Goal: Task Accomplishment & Management: Complete application form

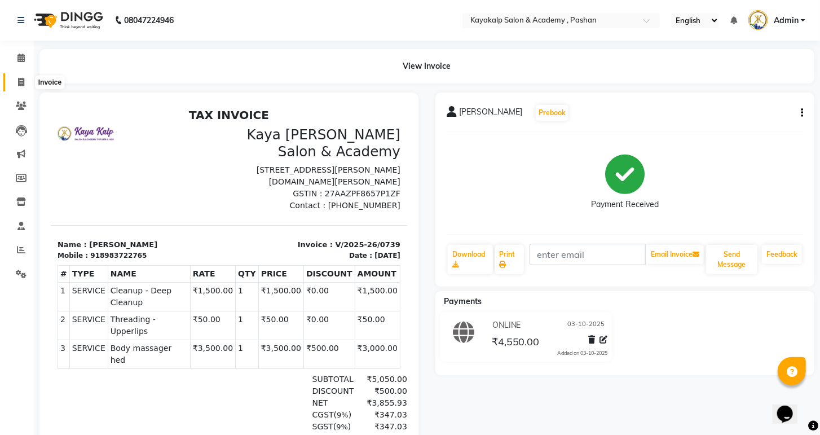
click at [15, 79] on span at bounding box center [21, 82] width 20 height 13
select select "service"
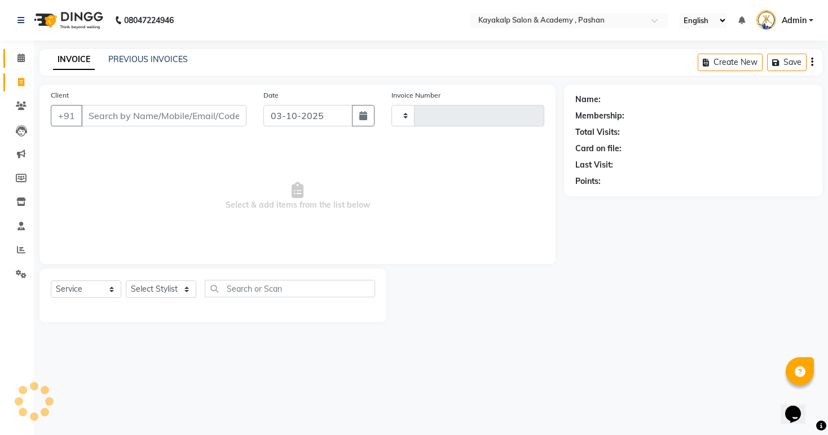
type input "0740"
select select "4804"
click at [19, 56] on icon at bounding box center [20, 58] width 7 height 8
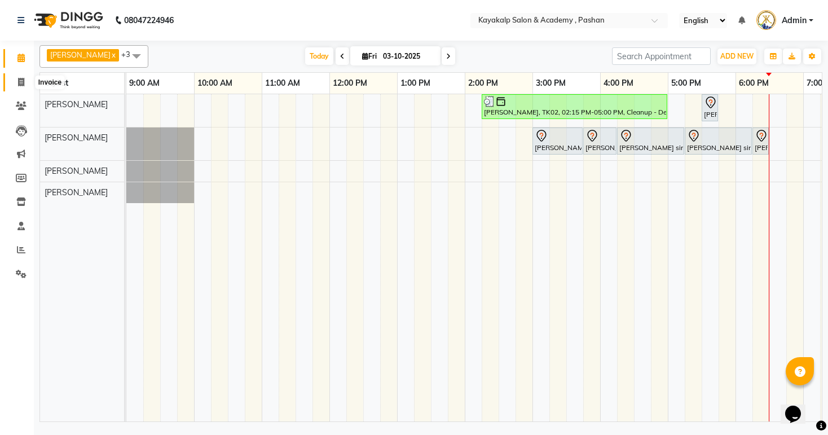
click at [24, 85] on icon at bounding box center [21, 82] width 6 height 8
select select "4804"
select select "service"
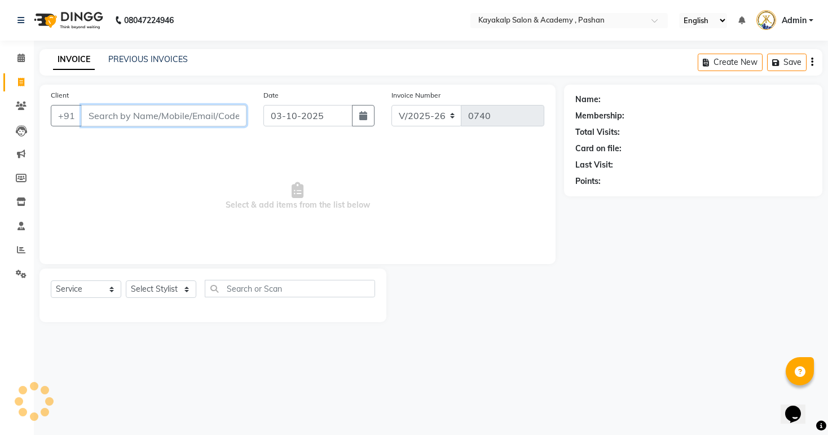
click at [142, 115] on input "Client" at bounding box center [163, 115] width 165 height 21
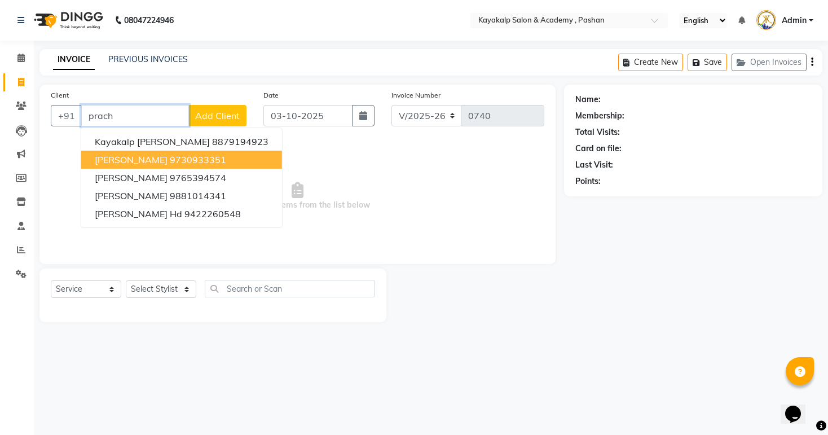
click at [136, 161] on span "[PERSON_NAME]" at bounding box center [131, 159] width 73 height 11
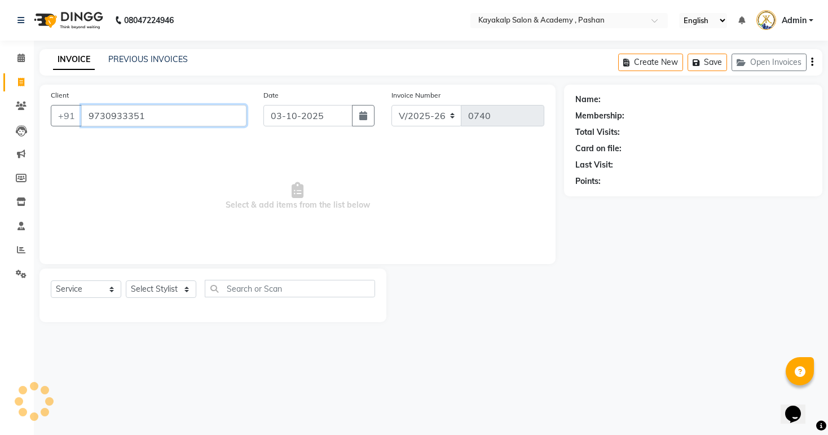
type input "9730933351"
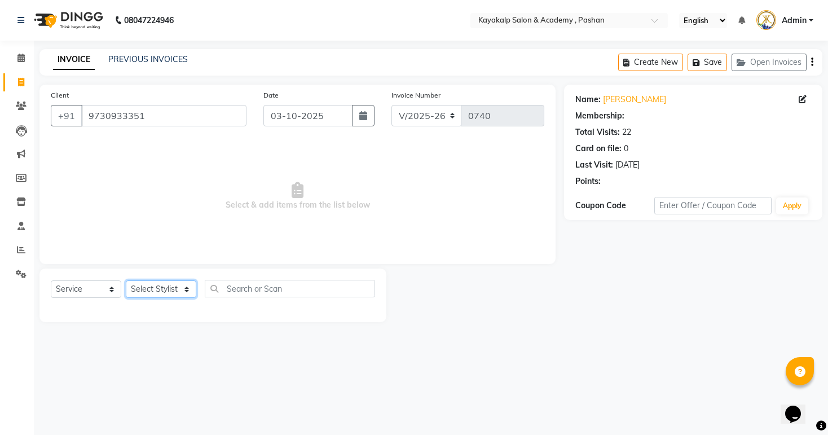
click at [185, 292] on select "Select Stylist Ashwini hidlekar [PERSON_NAME] [PERSON_NAME] [PERSON_NAME] [PERS…" at bounding box center [161, 288] width 71 height 17
select select "1: Object"
select select "29289"
click at [126, 281] on select "Select Stylist Ashwini hidlekar [PERSON_NAME] [PERSON_NAME] [PERSON_NAME] [PERS…" at bounding box center [161, 288] width 71 height 17
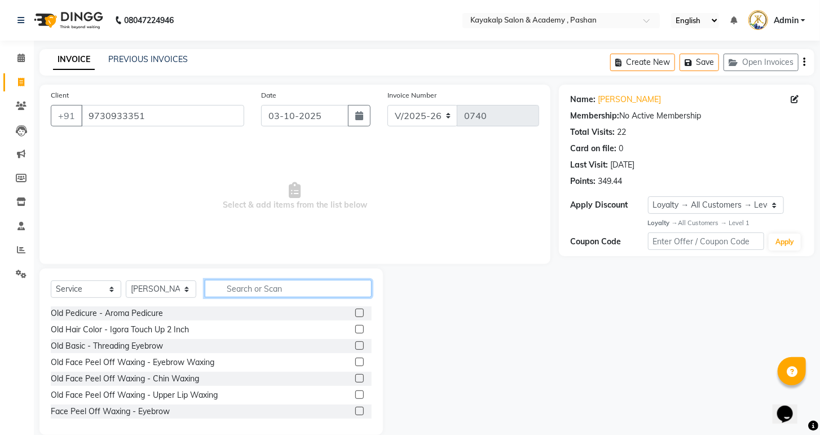
click at [235, 290] on input "text" at bounding box center [288, 288] width 167 height 17
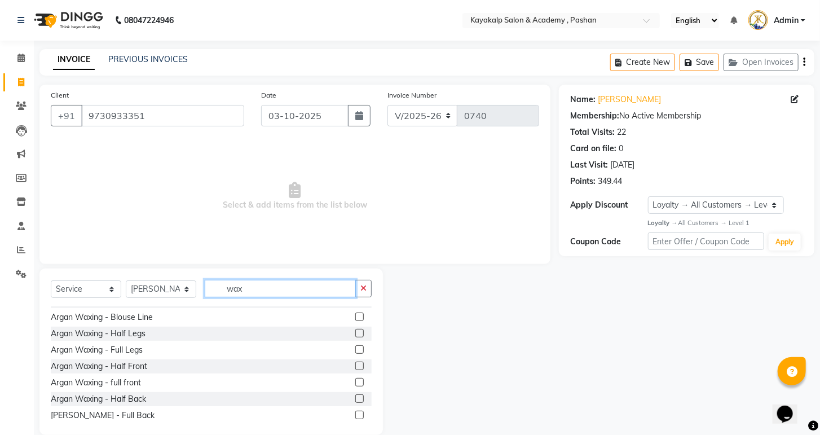
scroll to position [541, 0]
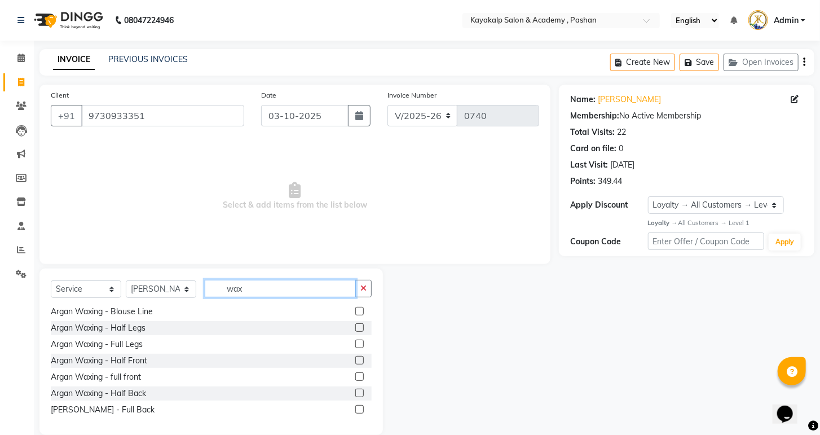
type input "wax"
click at [355, 347] on label at bounding box center [359, 344] width 8 height 8
click at [355, 347] on input "checkbox" at bounding box center [358, 344] width 7 height 7
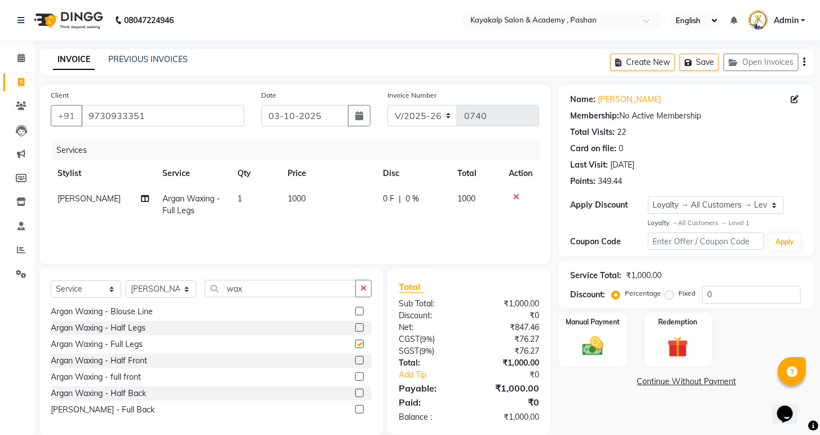
checkbox input "false"
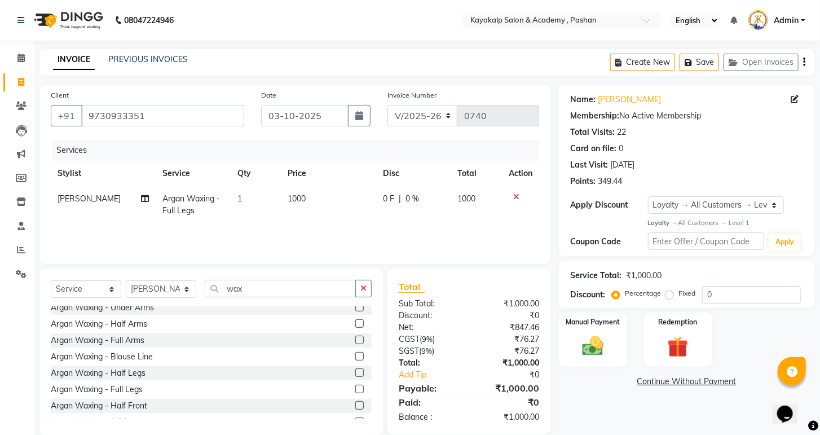
scroll to position [451, 0]
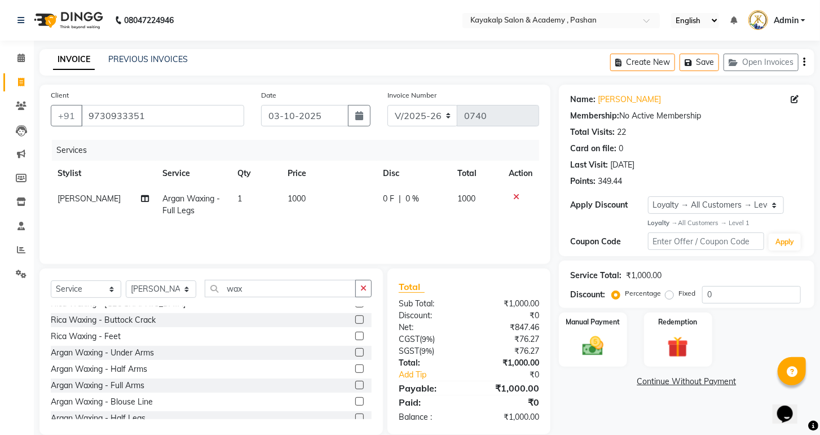
click at [355, 385] on label at bounding box center [359, 385] width 8 height 8
click at [355, 385] on input "checkbox" at bounding box center [358, 385] width 7 height 7
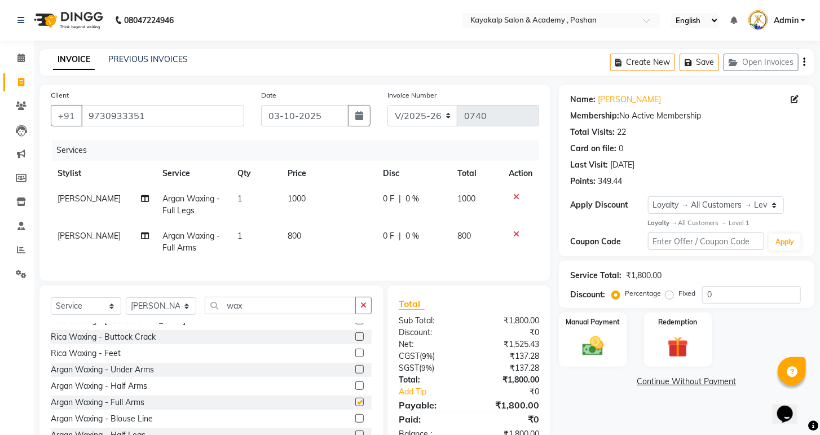
checkbox input "false"
click at [355, 373] on label at bounding box center [359, 369] width 8 height 8
click at [355, 373] on input "checkbox" at bounding box center [358, 369] width 7 height 7
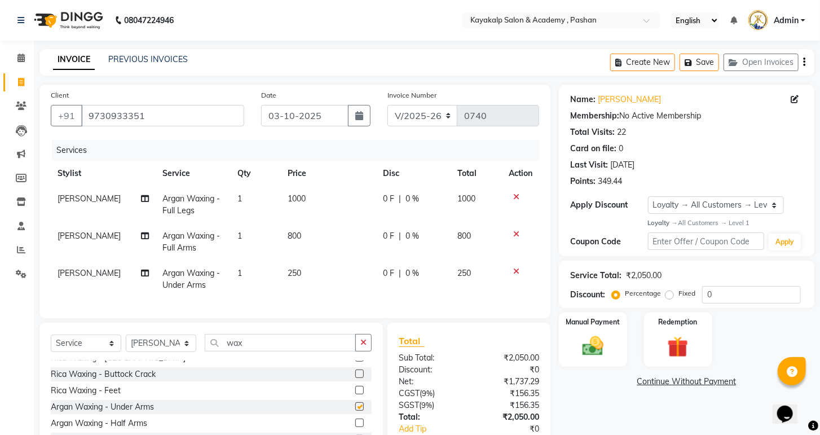
checkbox input "false"
click at [319, 347] on input "wax" at bounding box center [280, 342] width 151 height 17
type input "w"
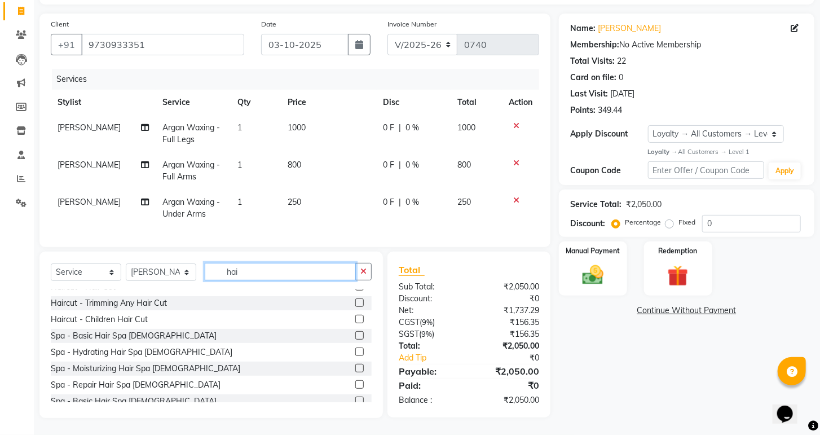
scroll to position [0, 0]
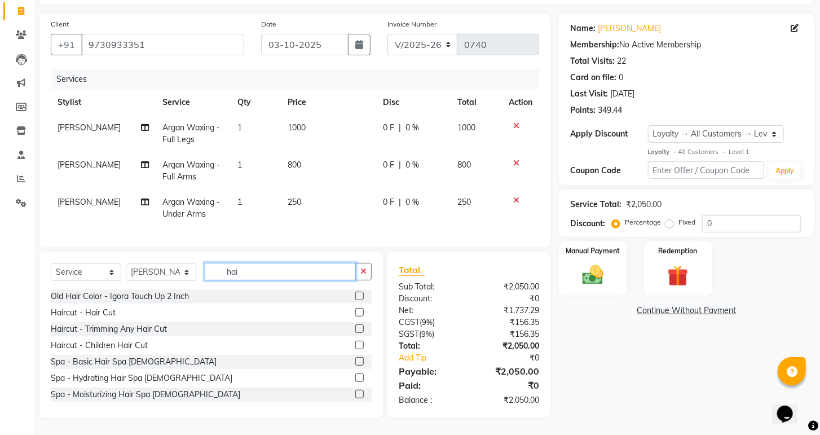
type input "hai"
click at [355, 311] on label at bounding box center [359, 312] width 8 height 8
click at [355, 311] on input "checkbox" at bounding box center [358, 312] width 7 height 7
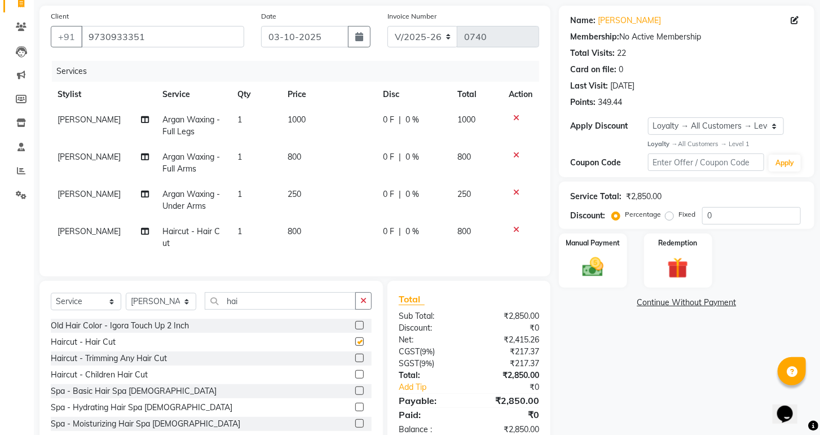
checkbox input "false"
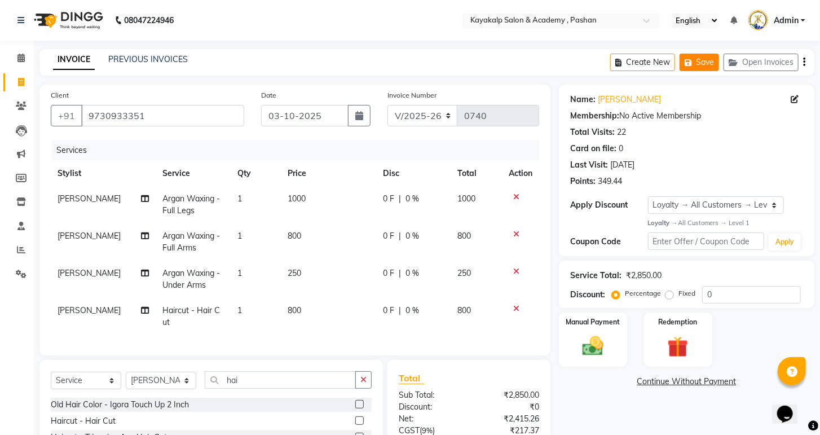
click at [694, 61] on icon "button" at bounding box center [690, 63] width 11 height 8
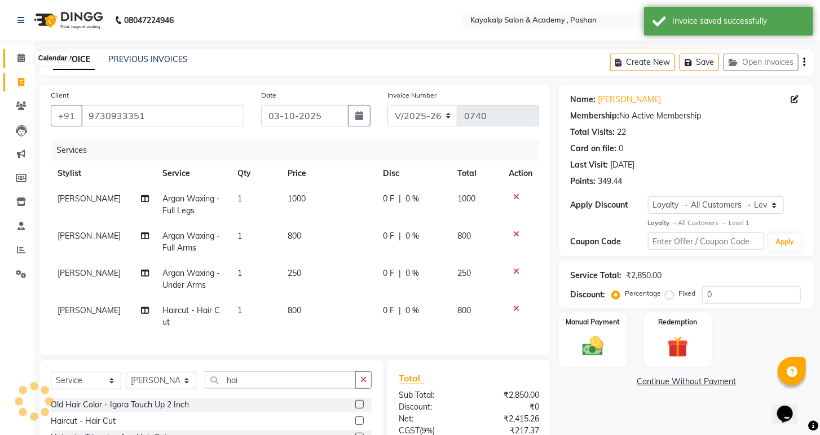
click at [21, 57] on icon at bounding box center [20, 58] width 7 height 8
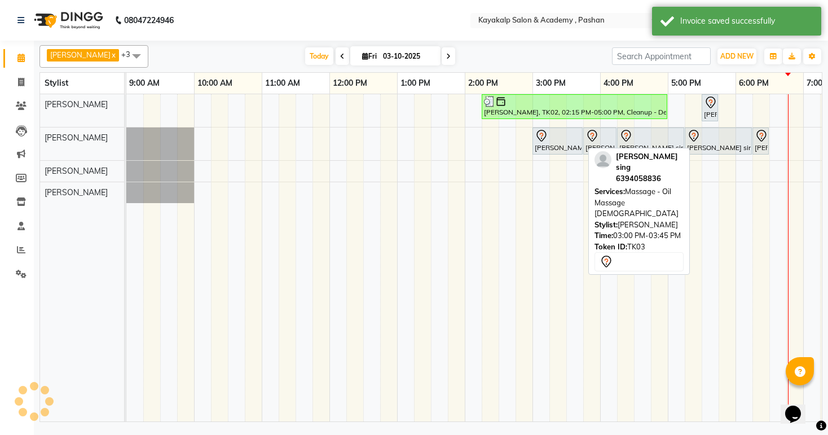
click at [556, 132] on div at bounding box center [558, 136] width 46 height 14
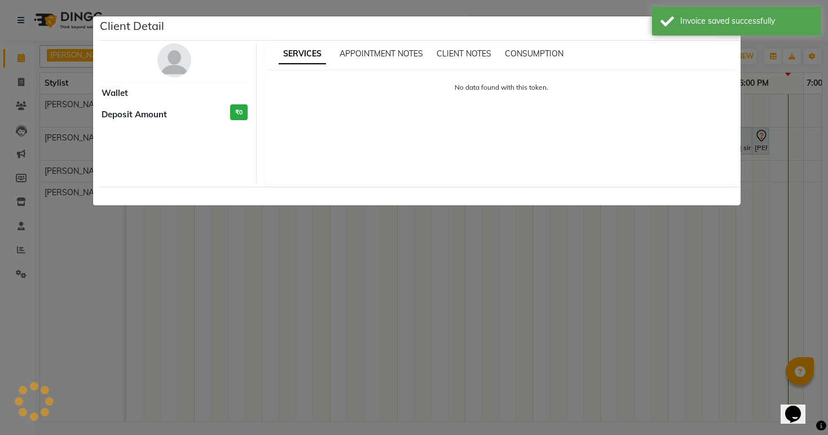
select select "7"
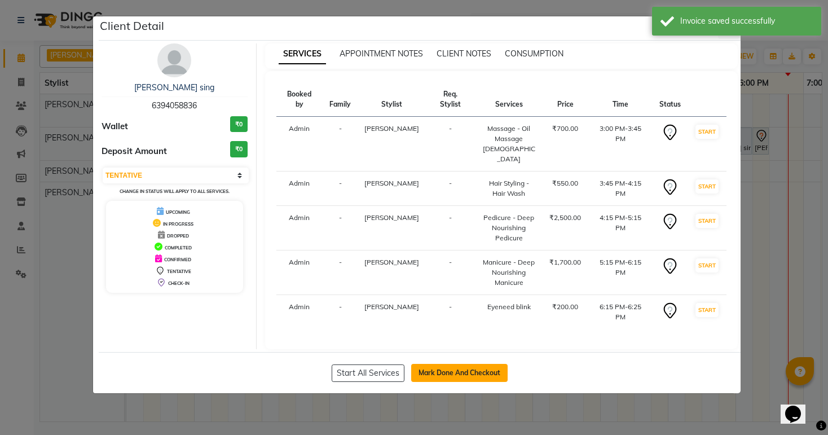
click at [477, 364] on button "Mark Done And Checkout" at bounding box center [459, 373] width 96 height 18
select select "4804"
select select "service"
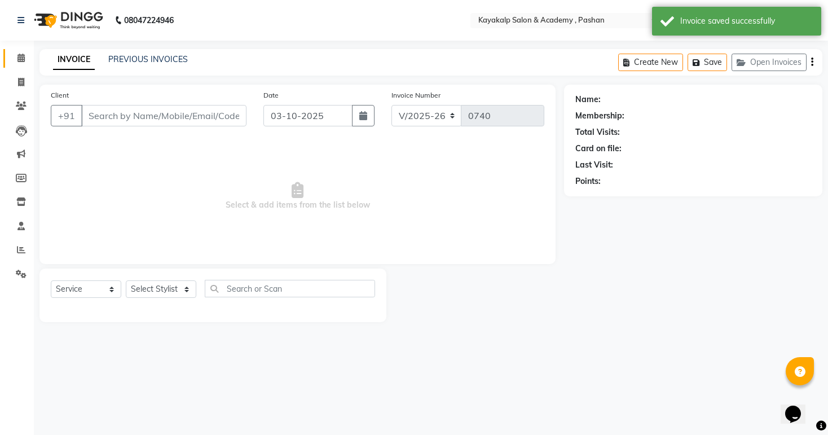
type input "6394058836"
select select "85097"
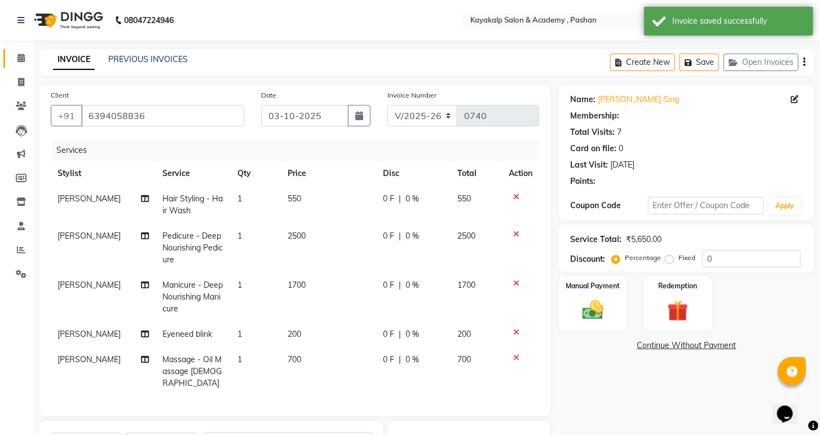
select select "1: Object"
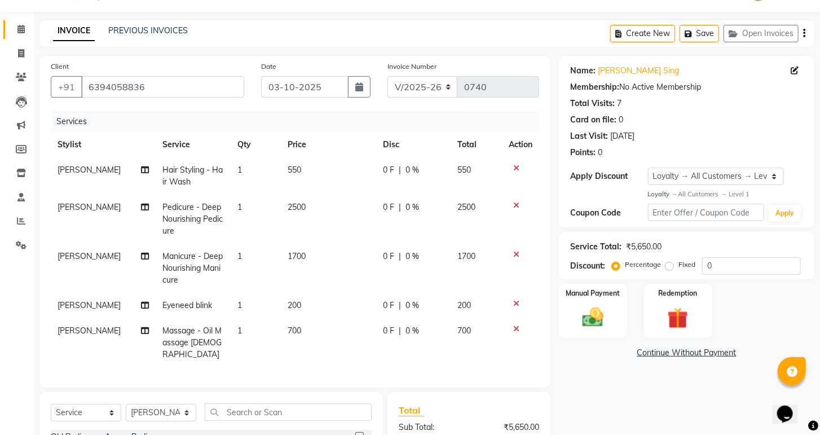
scroll to position [45, 0]
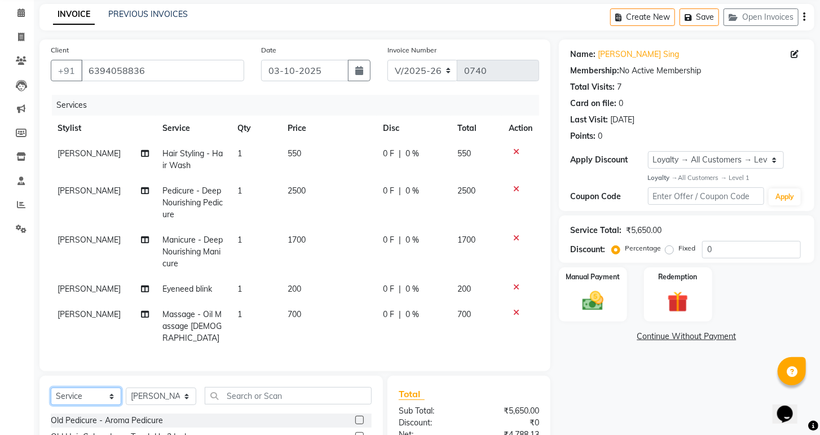
click at [85, 391] on select "Select Service Product Membership Package Voucher Prepaid Gift Card" at bounding box center [86, 395] width 71 height 17
click at [185, 391] on select "Select Stylist Ashwini hidlekar [PERSON_NAME] [PERSON_NAME] [PERSON_NAME] [PERS…" at bounding box center [161, 395] width 71 height 17
click at [426, 277] on td "0 F | 0 %" at bounding box center [414, 288] width 74 height 25
select select "85097"
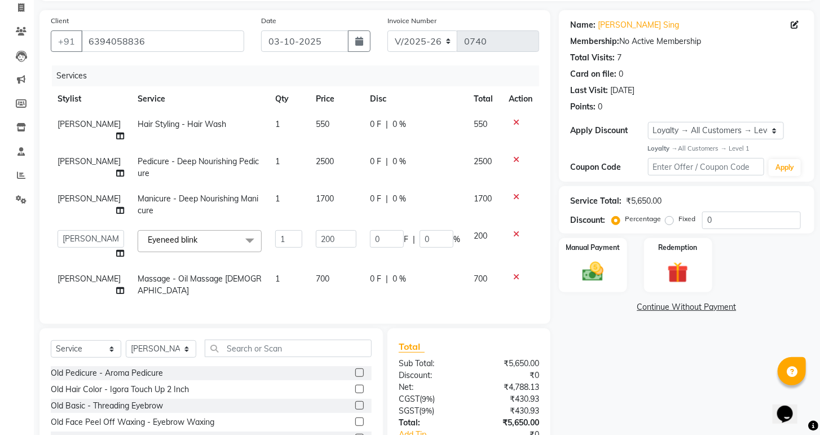
scroll to position [90, 0]
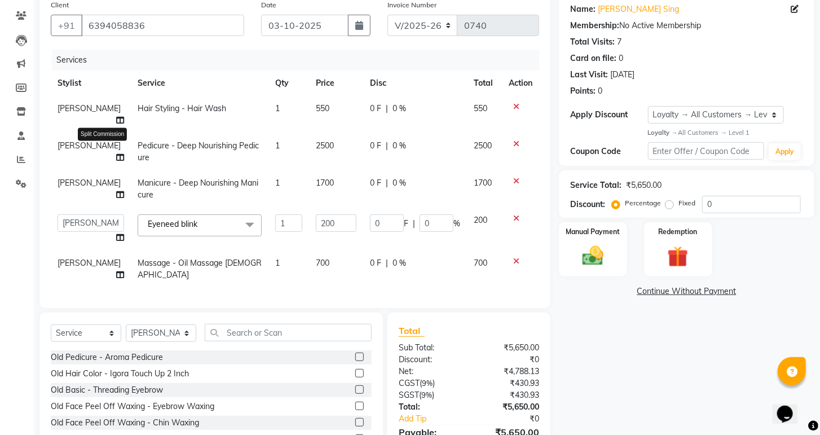
click at [116, 161] on icon at bounding box center [120, 157] width 8 height 8
select select "85097"
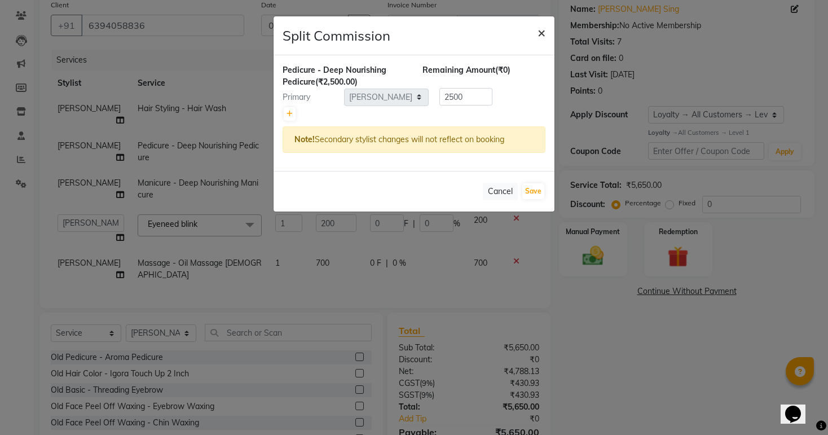
click at [539, 32] on span "×" at bounding box center [541, 32] width 8 height 17
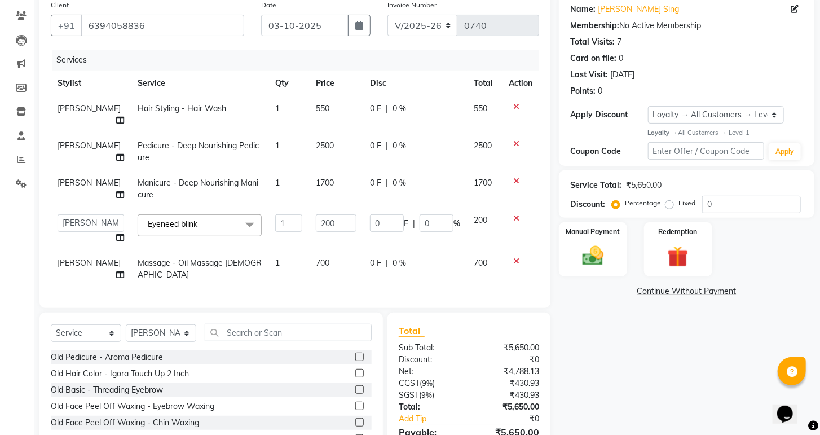
click at [68, 148] on span "[PERSON_NAME]" at bounding box center [89, 145] width 63 height 10
select select "85097"
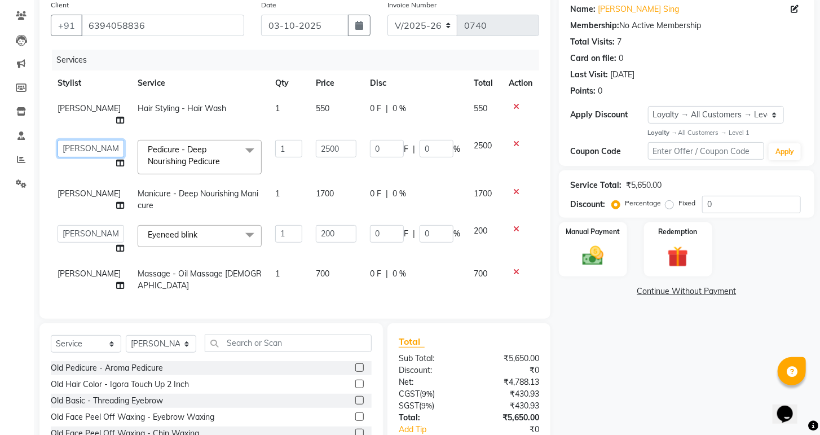
click at [77, 153] on select "Ashwini hidlekar [PERSON_NAME] [PERSON_NAME] [PERSON_NAME] [PERSON_NAME] Suraj" at bounding box center [91, 148] width 67 height 17
select select "89426"
click at [81, 194] on span "[PERSON_NAME]" at bounding box center [89, 193] width 63 height 10
select select "85097"
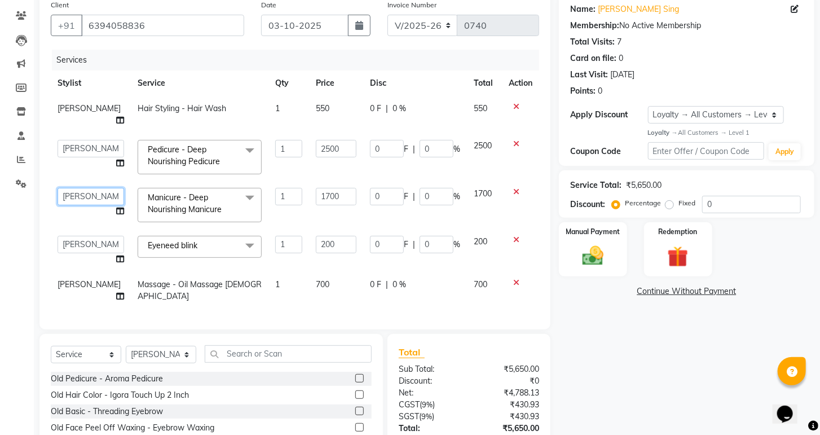
click at [81, 194] on select "Ashwini hidlekar [PERSON_NAME] [PERSON_NAME] [PERSON_NAME] [PERSON_NAME] Suraj" at bounding box center [91, 196] width 67 height 17
select select "89426"
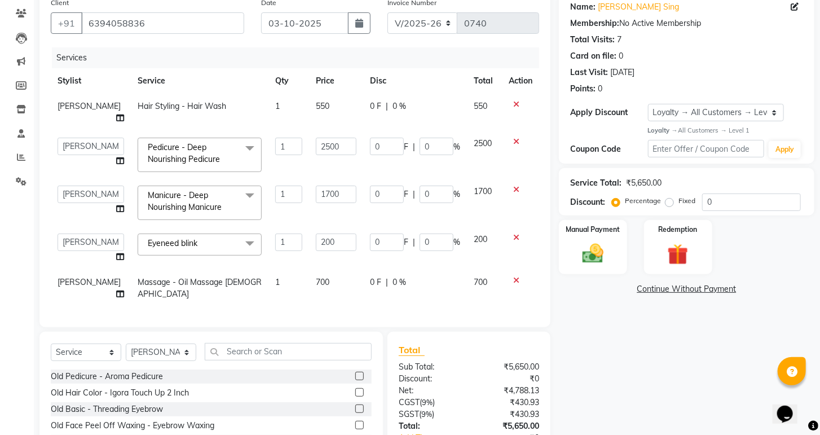
scroll to position [90, 0]
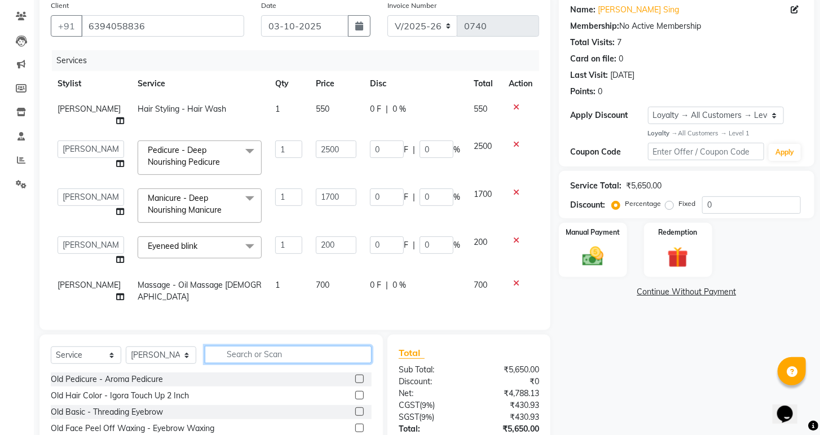
drag, startPoint x: 275, startPoint y: 363, endPoint x: 213, endPoint y: 393, distance: 68.6
click at [275, 363] on input "text" at bounding box center [288, 354] width 167 height 17
click at [166, 364] on select "Select Stylist Ashwini hidlekar [PERSON_NAME] [PERSON_NAME] [PERSON_NAME] [PERS…" at bounding box center [161, 354] width 71 height 17
select select "92577"
click at [126, 354] on select "Select Stylist Ashwini hidlekar [PERSON_NAME] [PERSON_NAME] [PERSON_NAME] [PERS…" at bounding box center [161, 354] width 71 height 17
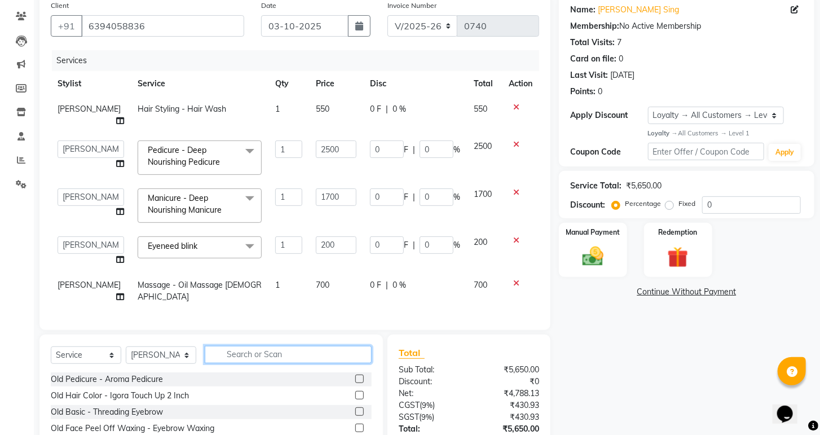
click at [260, 363] on input "text" at bounding box center [288, 354] width 167 height 17
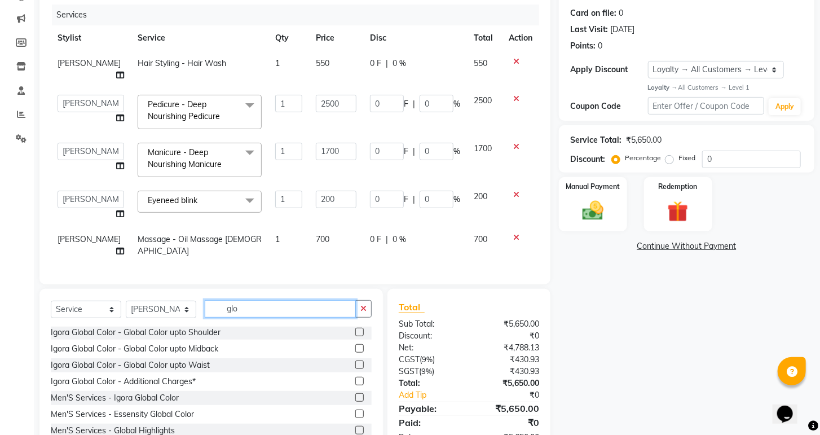
scroll to position [180, 0]
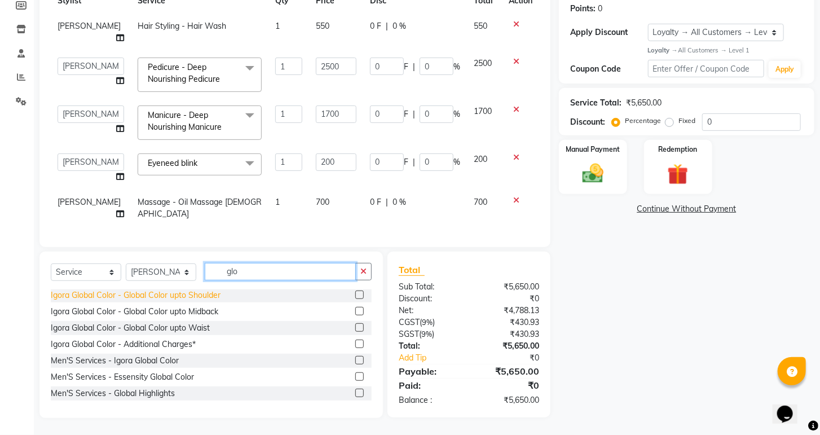
type input "glo"
click at [185, 294] on div "Igora Global Color - Global Color upto Shoulder" at bounding box center [136, 295] width 170 height 12
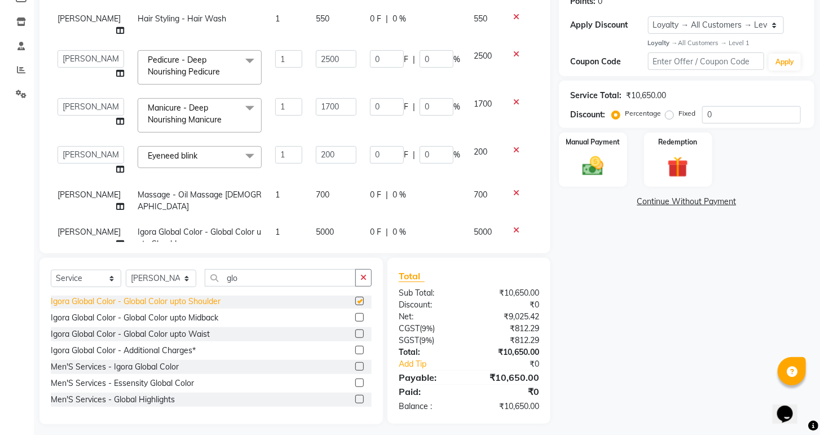
checkbox input "false"
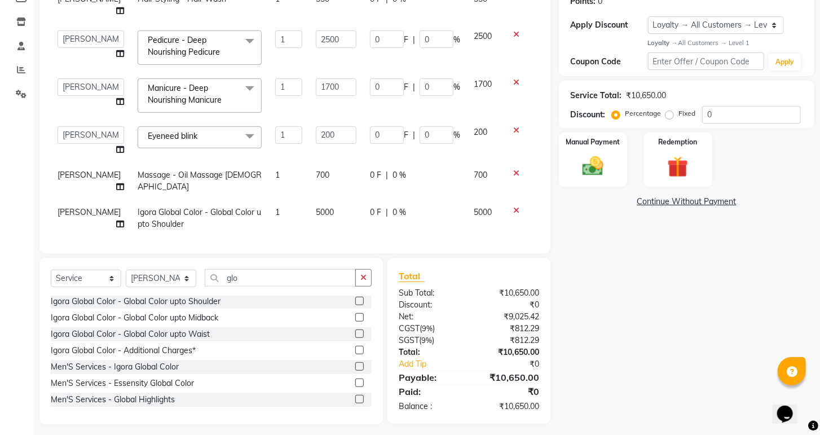
scroll to position [30, 0]
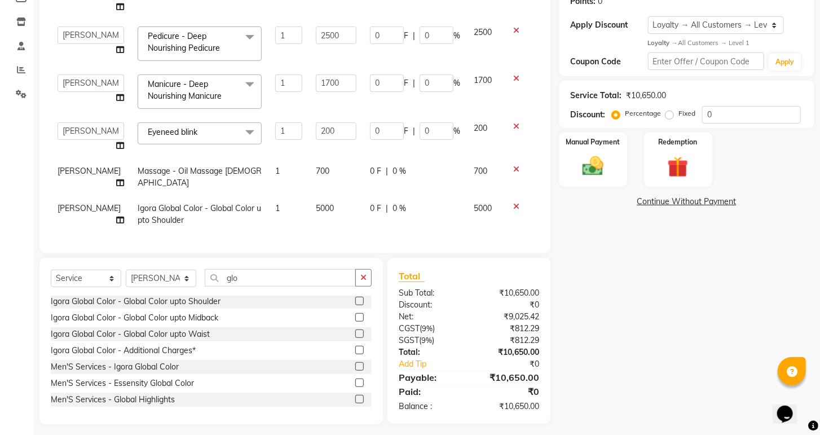
click at [393, 202] on span "0 %" at bounding box center [400, 208] width 14 height 12
select select "92577"
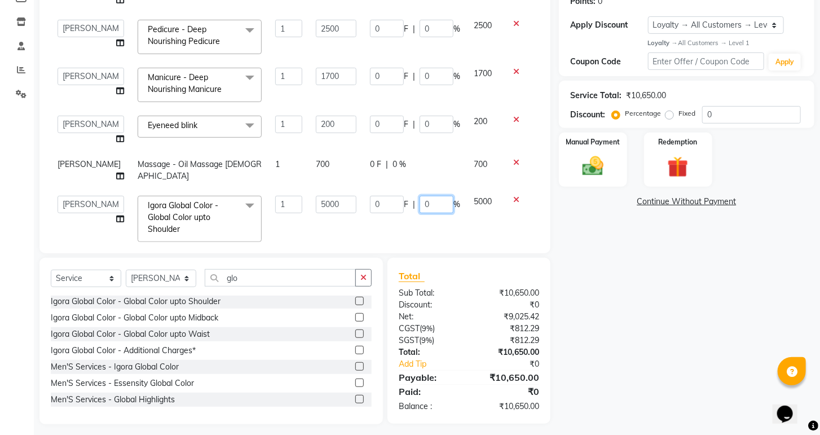
click at [422, 204] on input "0" at bounding box center [437, 204] width 34 height 17
type input "20"
click at [441, 229] on div "Services Stylist Service Qty Price Disc Total Action [PERSON_NAME] Hair Styling…" at bounding box center [295, 101] width 488 height 282
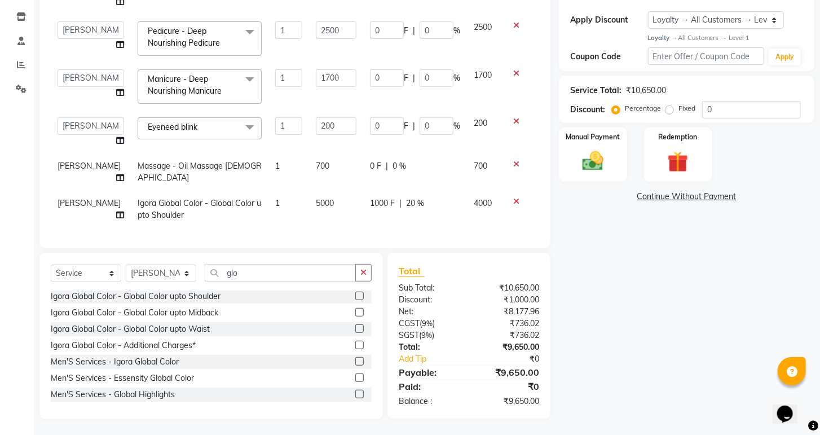
scroll to position [186, 0]
click at [722, 109] on input "0" at bounding box center [751, 108] width 99 height 17
type input "2"
type input "4"
type input "2"
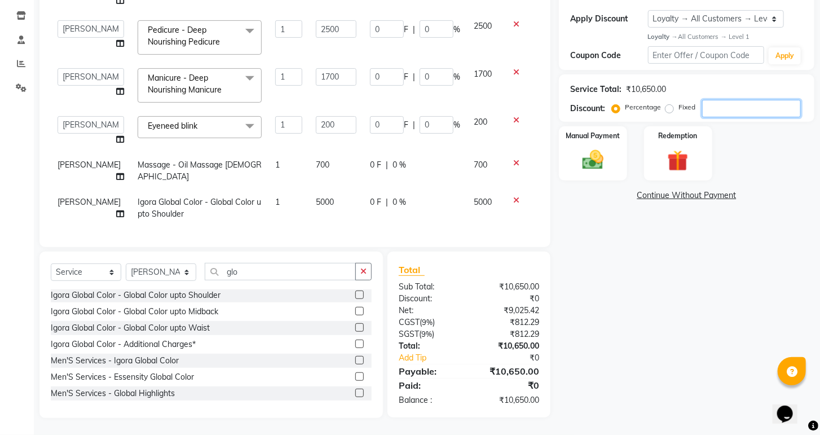
type input "50"
type input "2"
type input "34"
type input "2"
type input "20"
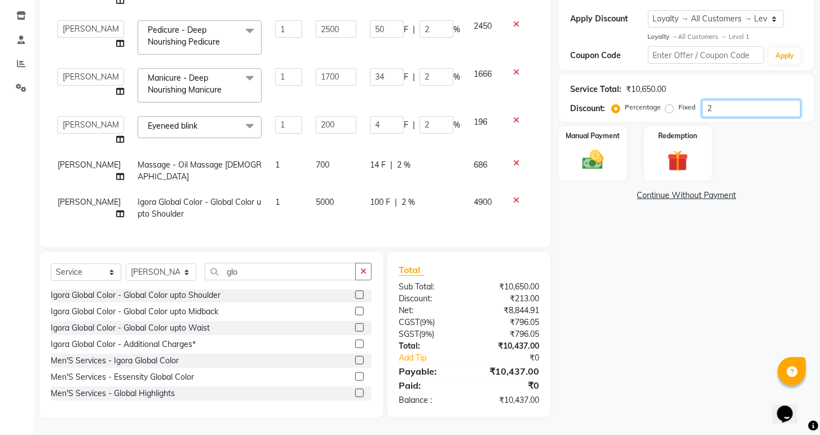
type input "40"
type input "20"
type input "500"
type input "20"
type input "340"
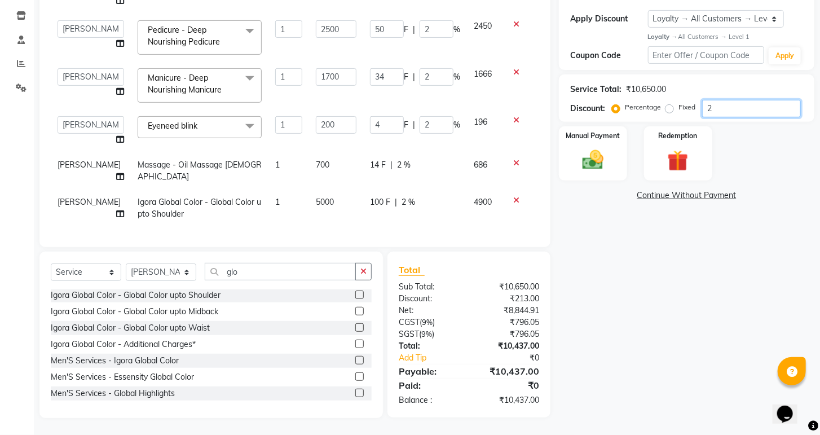
type input "20"
click at [693, 240] on div "Name: [PERSON_NAME] Sing Membership: No Active Membership Total Visits: 7 Card …" at bounding box center [691, 157] width 264 height 519
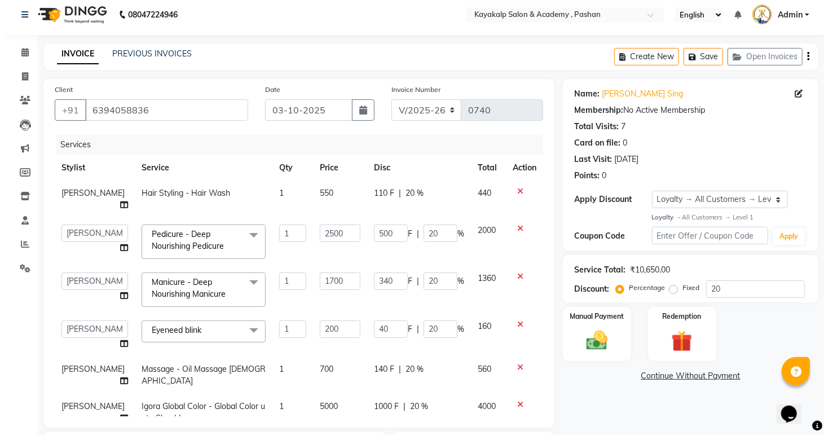
scroll to position [0, 0]
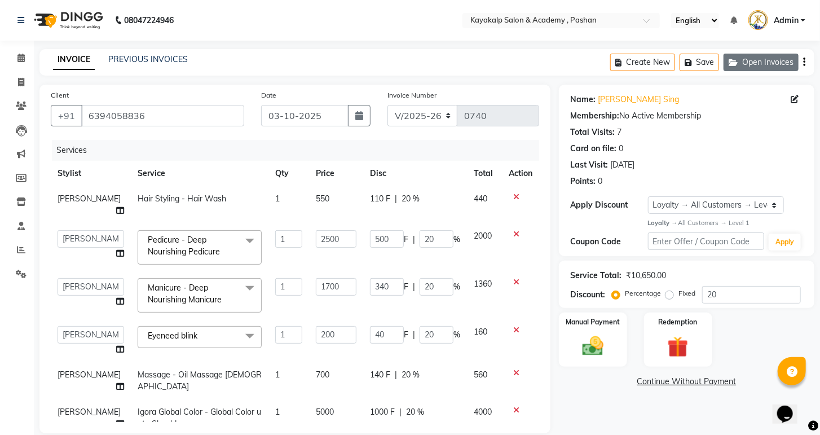
click at [767, 63] on button "Open Invoices" at bounding box center [761, 62] width 75 height 17
